Goal: Navigation & Orientation: Find specific page/section

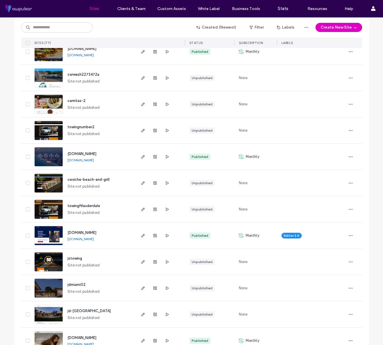
scroll to position [273, 0]
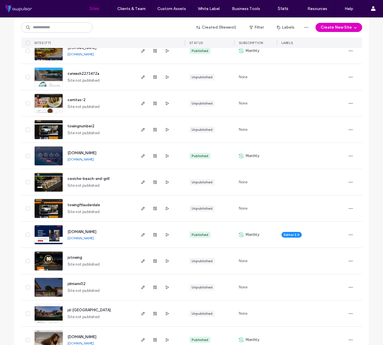
click at [90, 238] on link "www.westonmover.com" at bounding box center [80, 238] width 26 height 4
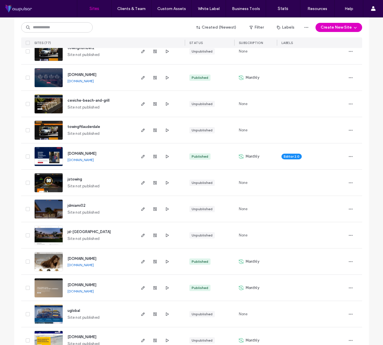
scroll to position [354, 0]
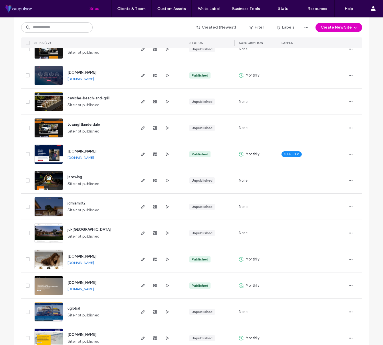
click at [87, 263] on link "www.idagarciaspa.com" at bounding box center [80, 263] width 26 height 4
click at [83, 290] on link "www.tilepapi.com" at bounding box center [80, 289] width 26 height 4
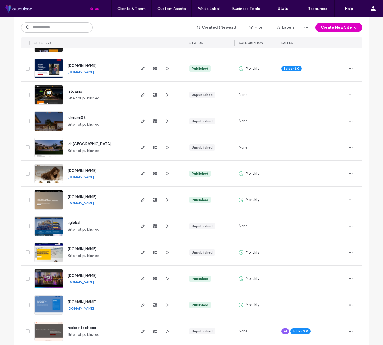
scroll to position [440, 0]
click at [81, 309] on link "www.ecopoolsolution.com" at bounding box center [80, 308] width 26 height 4
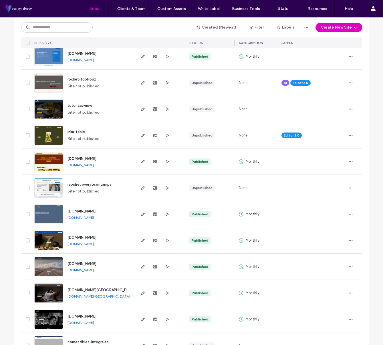
scroll to position [692, 0]
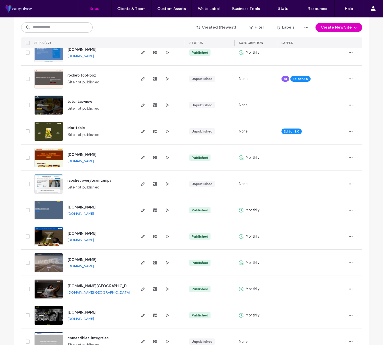
click at [85, 292] on link "www.kcma.miami" at bounding box center [98, 292] width 63 height 4
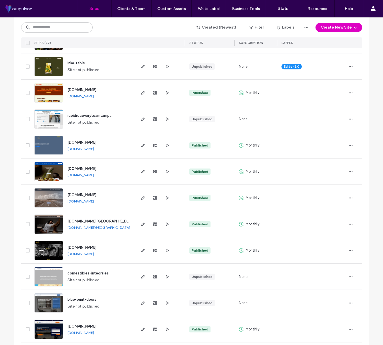
scroll to position [768, 0]
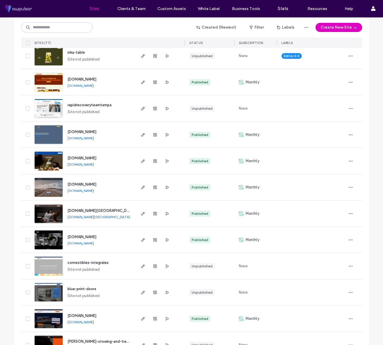
click at [94, 245] on link "www.orlandomarrero.com" at bounding box center [80, 243] width 26 height 4
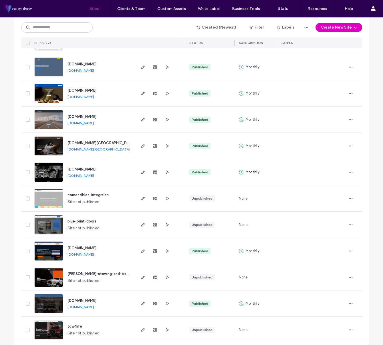
scroll to position [840, 0]
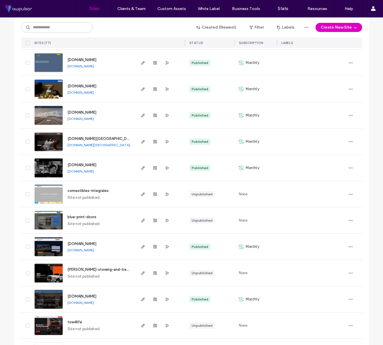
click at [88, 250] on link "www.theprimerestorationgroup.com" at bounding box center [80, 250] width 26 height 4
click at [348, 247] on icon "button" at bounding box center [350, 247] width 5 height 5
drag, startPoint x: 326, startPoint y: 247, endPoint x: 315, endPoint y: 247, distance: 10.3
click at [325, 247] on div at bounding box center [311, 247] width 60 height 13
click at [81, 244] on span "www.theprimerestorationgroup.com" at bounding box center [81, 244] width 29 height 4
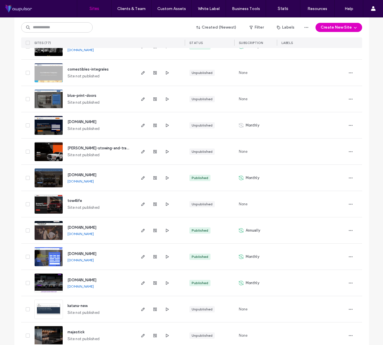
scroll to position [962, 0]
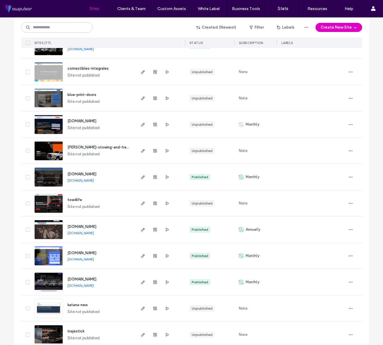
click at [81, 180] on link "www.archcreationstudio.com" at bounding box center [80, 180] width 26 height 4
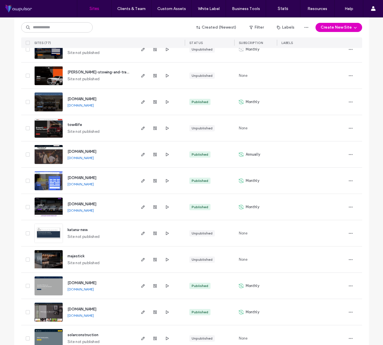
scroll to position [1034, 0]
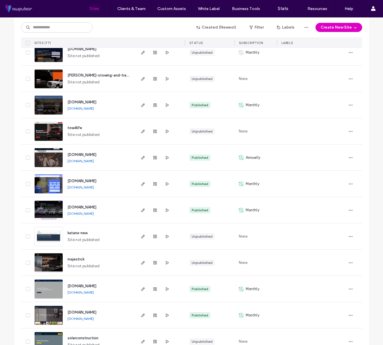
click at [81, 187] on link "www.ecocleanntidy.com" at bounding box center [80, 187] width 26 height 4
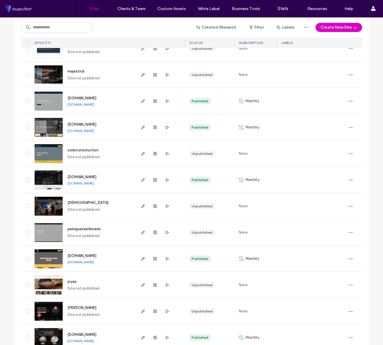
scroll to position [1248, 0]
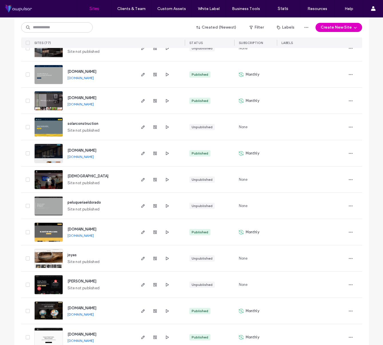
click at [89, 236] on link "www.elbayurestaurant.com" at bounding box center [80, 235] width 26 height 4
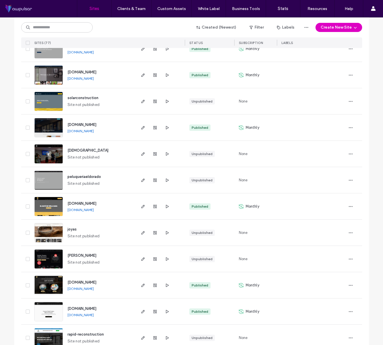
scroll to position [1274, 0]
click at [90, 288] on link "www.justescaped.com" at bounding box center [80, 288] width 26 height 4
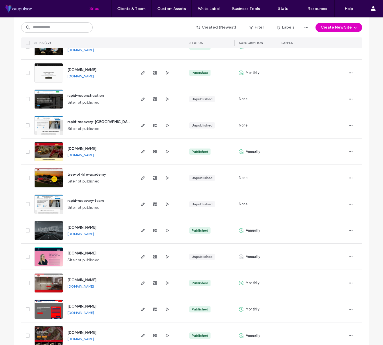
scroll to position [1513, 0]
click at [77, 286] on link "www.adfdoors.com" at bounding box center [80, 286] width 26 height 4
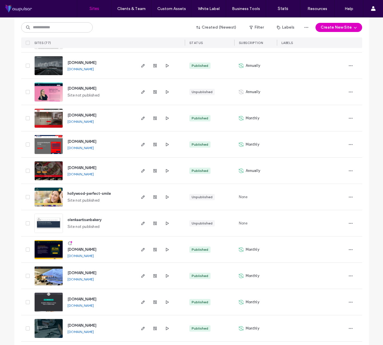
scroll to position [1680, 0]
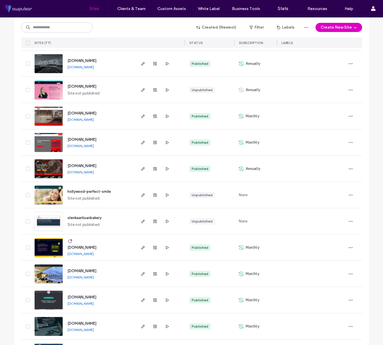
click at [94, 254] on link "www.careconstructioninc.com" at bounding box center [80, 254] width 26 height 4
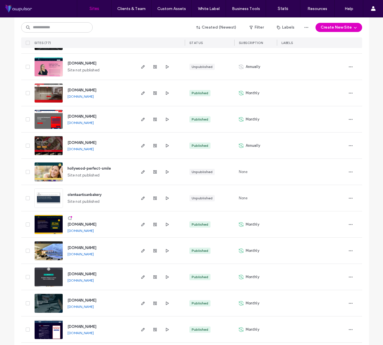
scroll to position [1704, 0]
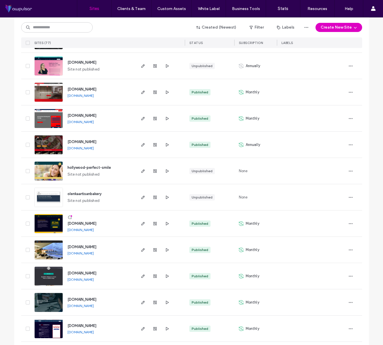
click at [81, 280] on link "www.buddies-bakery.com" at bounding box center [80, 279] width 26 height 4
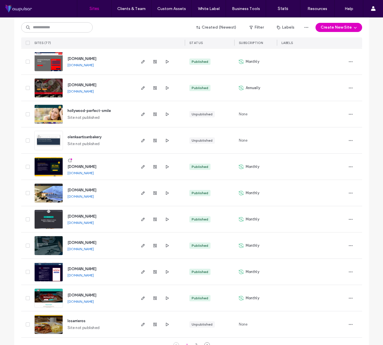
scroll to position [1763, 0]
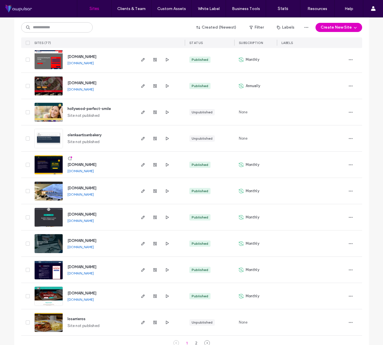
click at [93, 300] on link "www.sugardesignshop.com" at bounding box center [80, 299] width 26 height 4
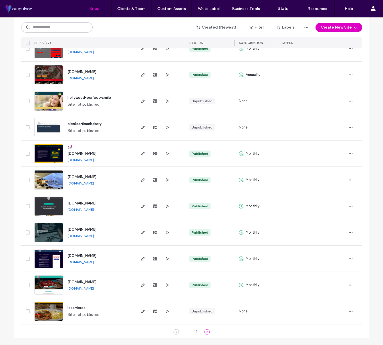
click at [205, 333] on icon at bounding box center [207, 332] width 6 height 6
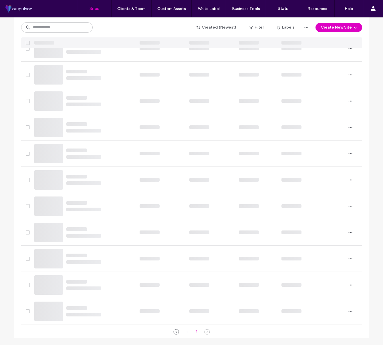
scroll to position [0, 0]
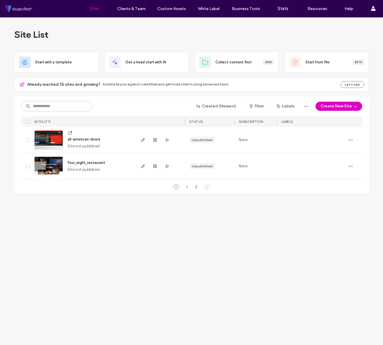
click at [268, 232] on div "Site List Start with a template Get a head start with AI Collect content first …" at bounding box center [191, 181] width 383 height 328
drag, startPoint x: 109, startPoint y: 42, endPoint x: 61, endPoint y: 5, distance: 60.1
click at [108, 42] on div "Site List" at bounding box center [191, 34] width 354 height 34
